Goal: Find specific page/section: Find specific page/section

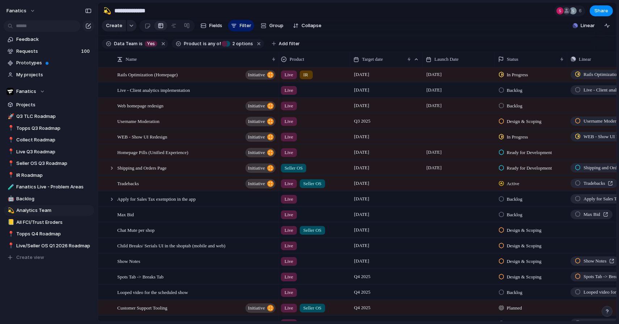
scroll to position [282, 0]
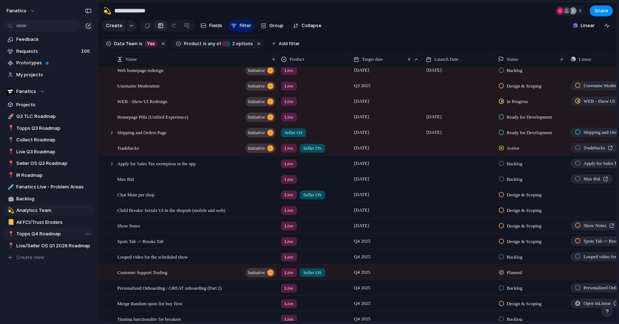
click at [65, 231] on span "Topps Q4 Roadmap" at bounding box center [53, 233] width 75 height 7
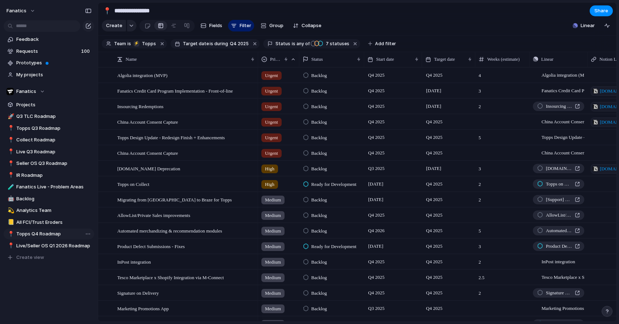
type input "**********"
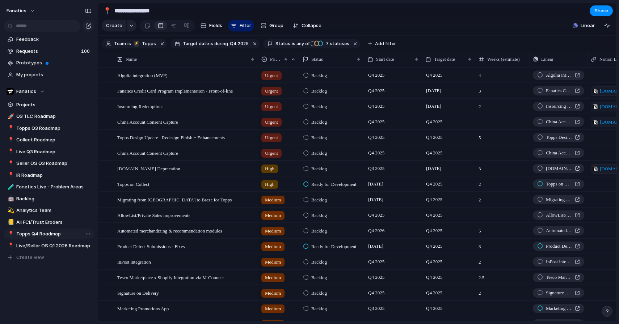
click at [65, 231] on span "Topps Q4 Roadmap" at bounding box center [53, 233] width 75 height 7
